Goal: Information Seeking & Learning: Find specific page/section

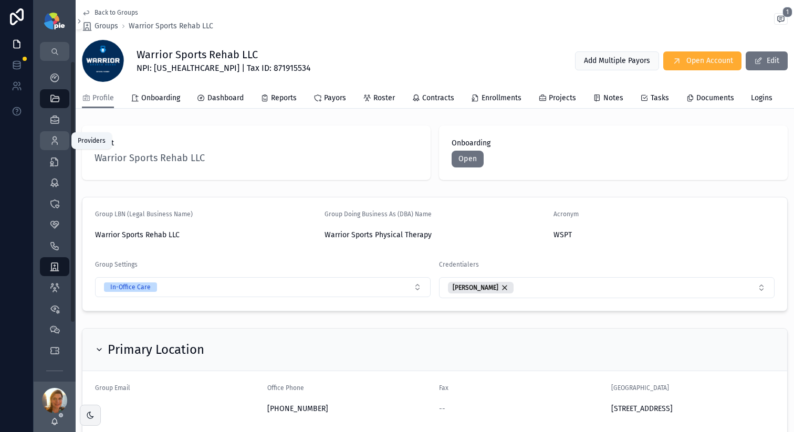
click at [56, 140] on icon "scrollable content" at bounding box center [54, 141] width 11 height 11
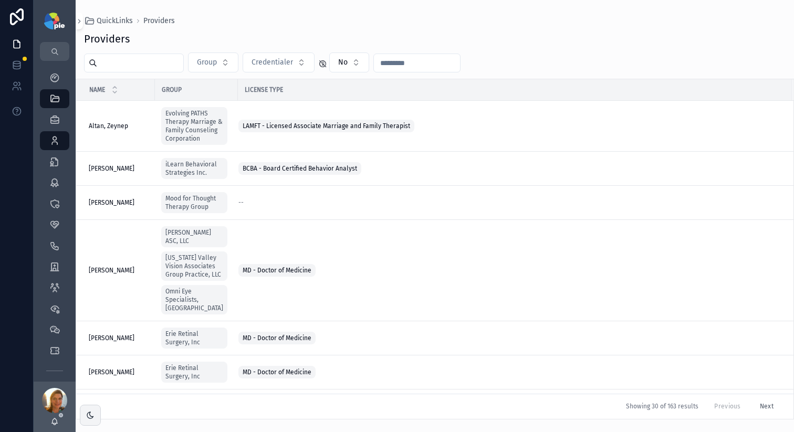
click at [178, 62] on input "scrollable content" at bounding box center [140, 63] width 86 height 15
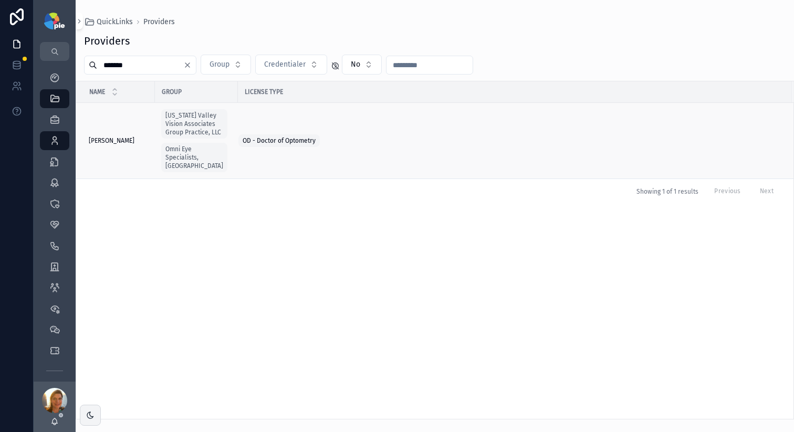
type input "*******"
click at [115, 141] on span "[PERSON_NAME]" at bounding box center [112, 141] width 46 height 8
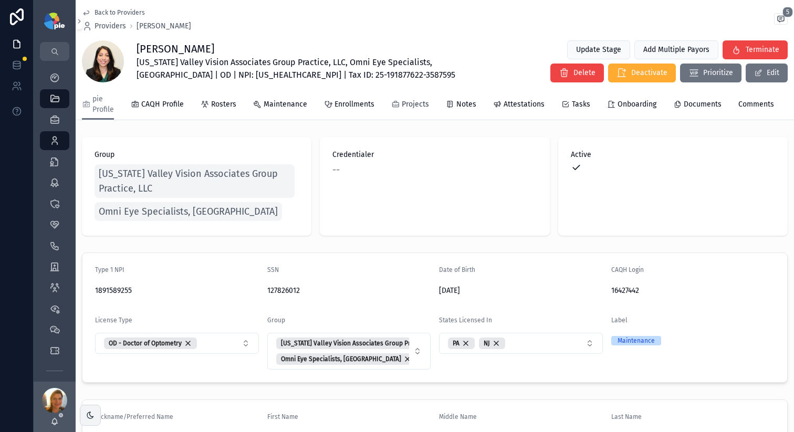
click at [422, 107] on span "Projects" at bounding box center [415, 104] width 27 height 11
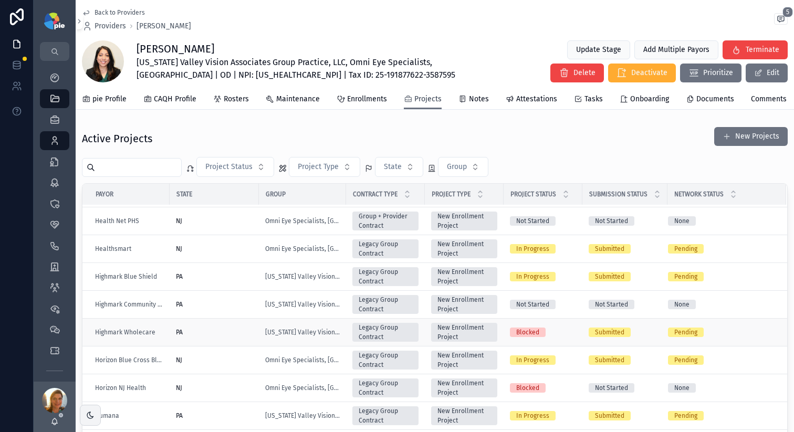
scroll to position [226, 0]
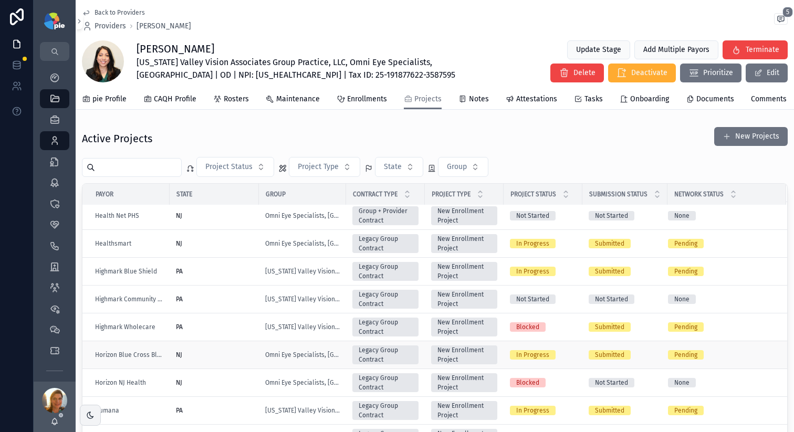
click at [205, 359] on div "NJ" at bounding box center [214, 355] width 77 height 8
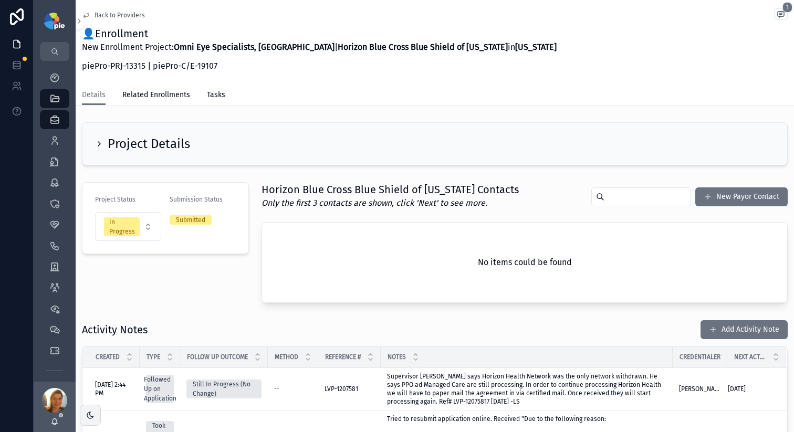
click at [116, 143] on h2 "Project Details" at bounding box center [149, 144] width 82 height 17
